Goal: Task Accomplishment & Management: Manage account settings

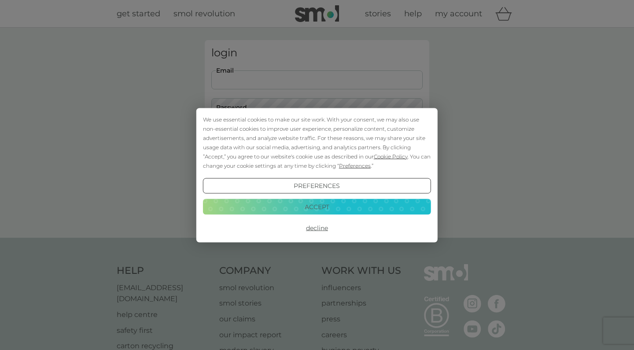
click at [320, 233] on button "Decline" at bounding box center [317, 228] width 228 height 16
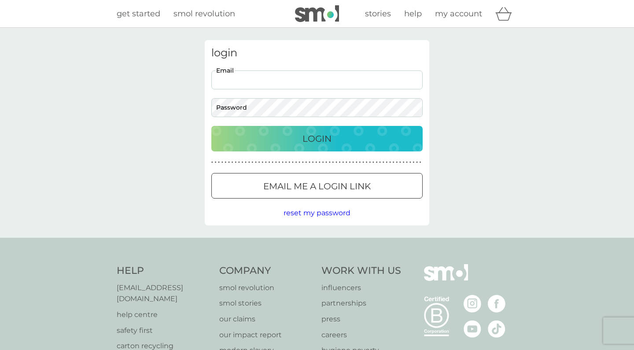
click at [314, 144] on p "Login" at bounding box center [317, 139] width 29 height 14
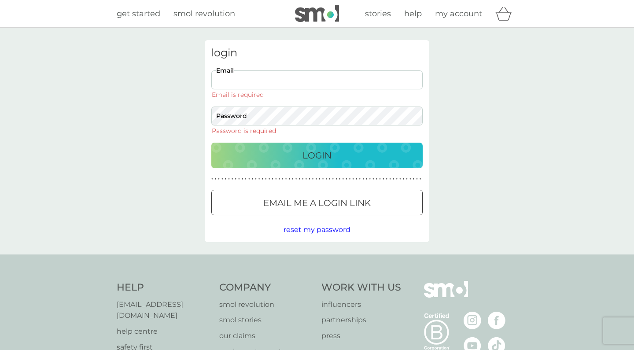
type input "jen@acm.org"
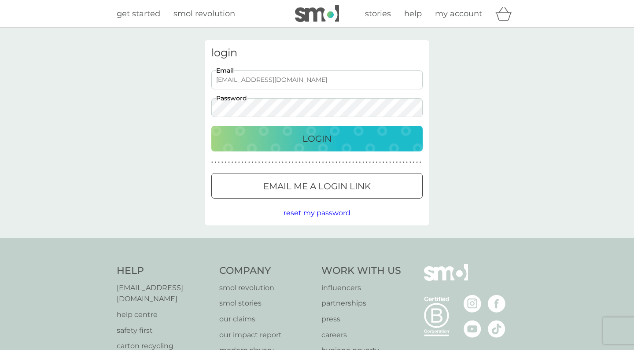
click at [322, 141] on p "Login" at bounding box center [317, 139] width 29 height 14
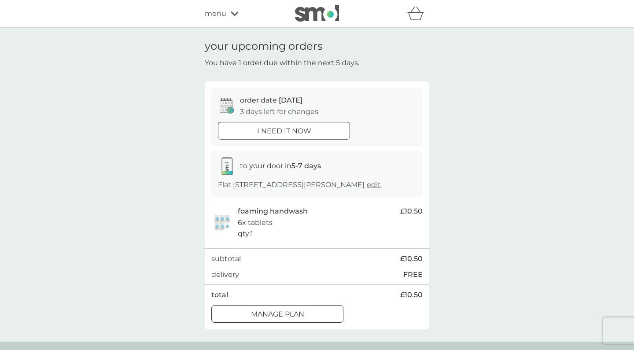
scroll to position [3, 0]
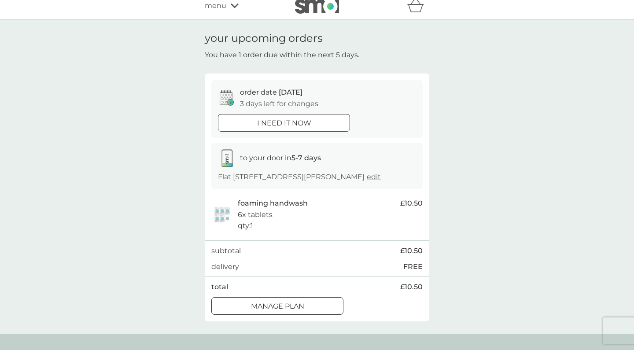
click at [278, 311] on div at bounding box center [278, 306] width 32 height 9
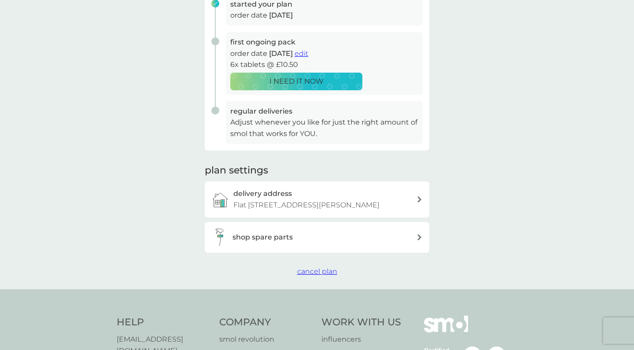
scroll to position [154, 0]
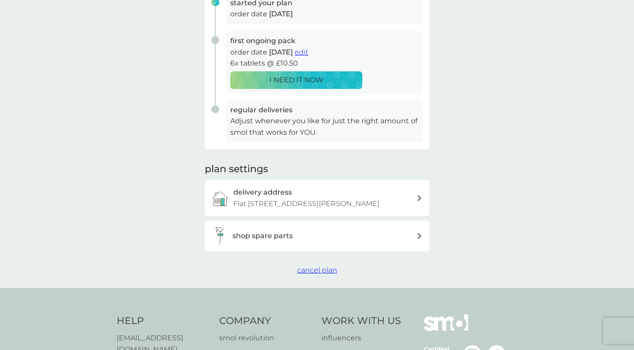
click at [334, 273] on button "cancel plan" at bounding box center [317, 270] width 40 height 11
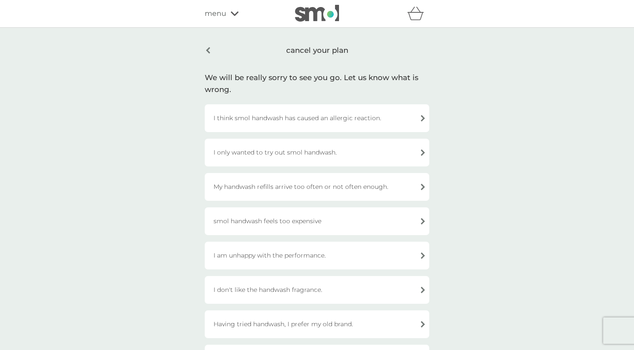
click at [373, 288] on div "I don't like the handwash fragrance." at bounding box center [317, 290] width 225 height 28
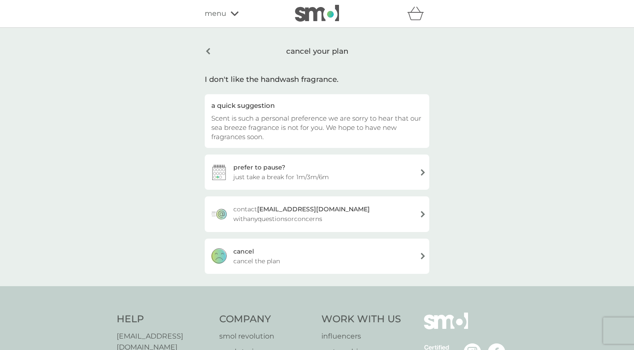
click at [377, 252] on div "cancel cancel the plan" at bounding box center [317, 256] width 225 height 35
